Goal: Find specific page/section: Find specific page/section

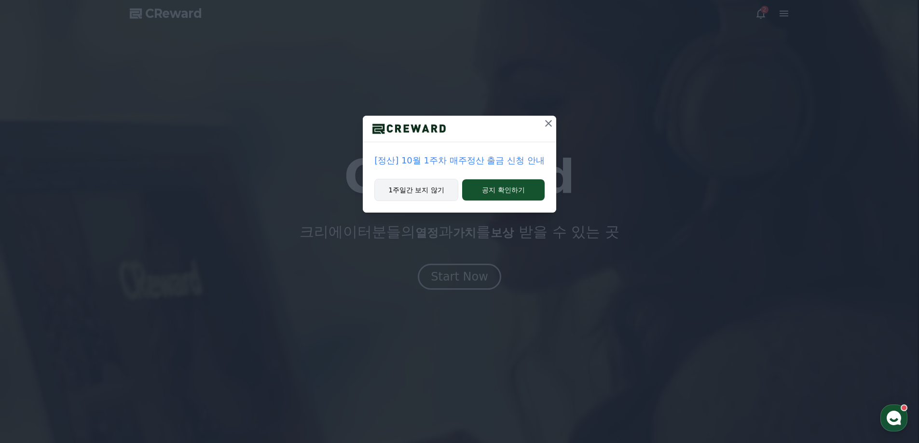
click at [422, 195] on button "1주일간 보지 않기" at bounding box center [416, 190] width 84 height 22
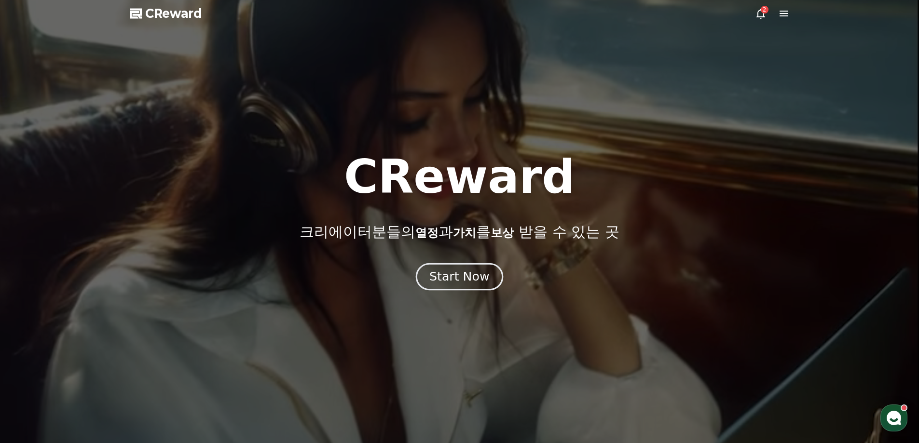
click at [435, 265] on button "Start Now" at bounding box center [459, 276] width 87 height 27
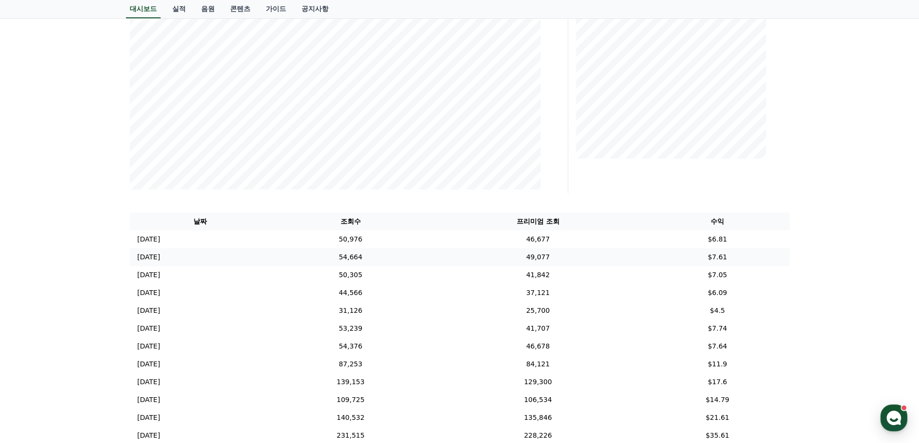
scroll to position [193, 0]
click at [887, 417] on icon "button" at bounding box center [893, 418] width 17 height 17
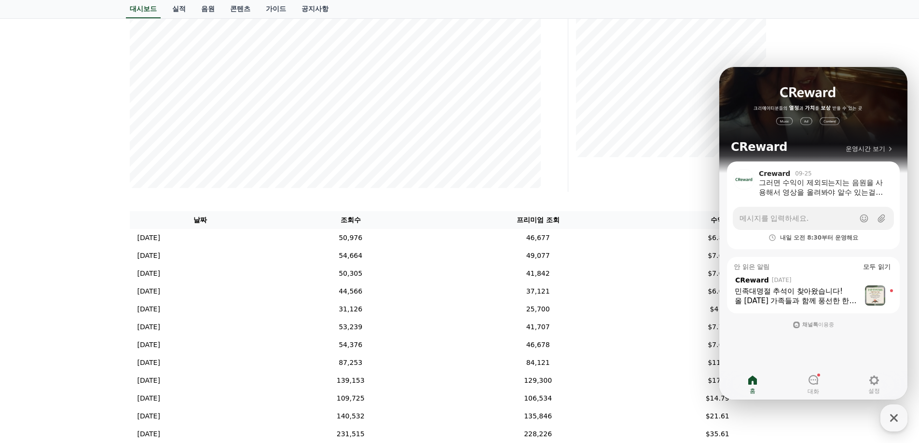
click at [773, 291] on div "민족대명절 추석이 찾아왔습니다!" at bounding box center [797, 292] width 125 height 10
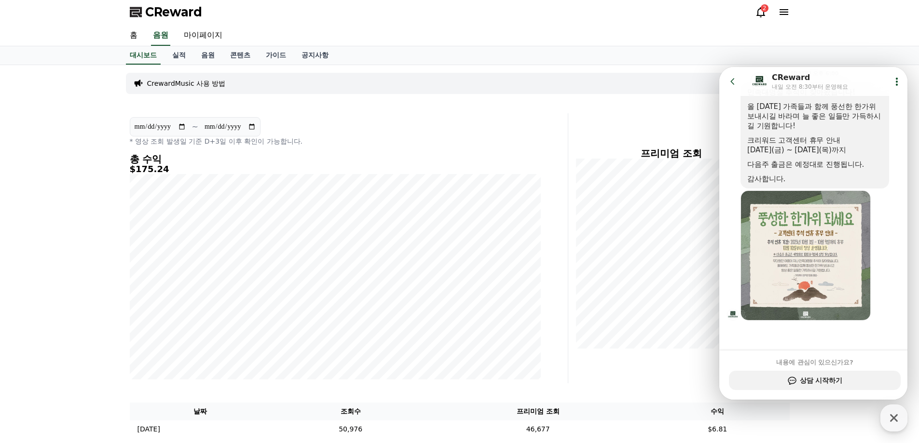
scroll to position [0, 0]
click at [729, 81] on icon at bounding box center [733, 82] width 10 height 10
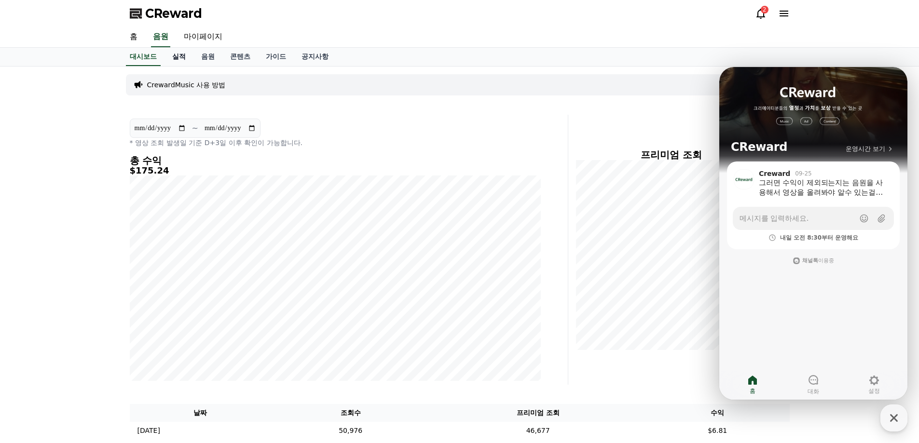
click at [186, 57] on link "실적" at bounding box center [178, 57] width 29 height 18
